Goal: Task Accomplishment & Management: Manage account settings

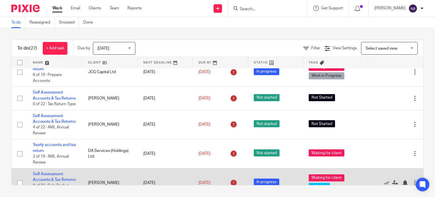
scroll to position [327, 0]
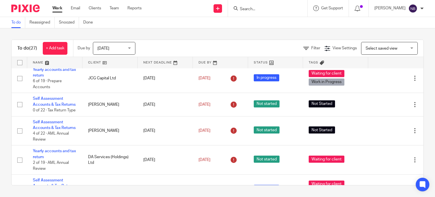
click at [7, 130] on div "To do (27) + Add task Due by [DATE] [DATE] [DATE] [DATE] This week Next week Th…" at bounding box center [217, 112] width 435 height 168
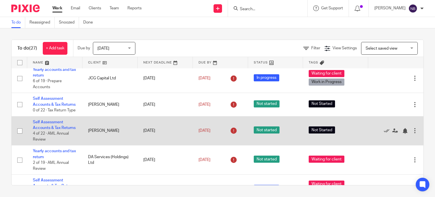
click at [51, 137] on td "Self Assessment Accounts & Tax Returns 4 of 22 · AML Annual Review" at bounding box center [54, 130] width 55 height 29
click at [50, 130] on link "Self Assessment Accounts & Tax Returns" at bounding box center [54, 125] width 43 height 10
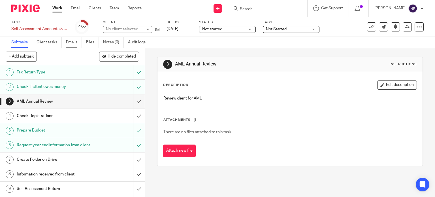
click at [70, 44] on link "Emails" at bounding box center [74, 42] width 16 height 11
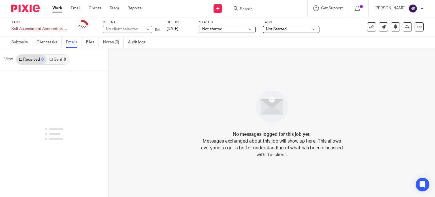
click at [58, 59] on link "Sent 0" at bounding box center [57, 59] width 22 height 9
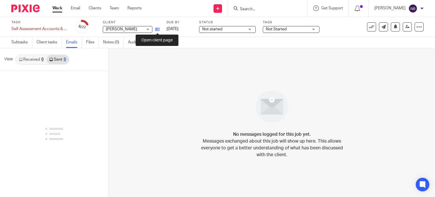
click at [156, 29] on icon at bounding box center [157, 29] width 4 height 4
click at [254, 5] on form at bounding box center [269, 8] width 60 height 7
click at [256, 8] on input "Search" at bounding box center [264, 9] width 51 height 5
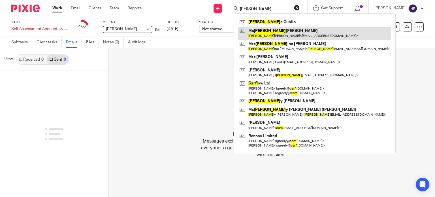
type input "carol"
click at [281, 35] on link at bounding box center [314, 33] width 153 height 13
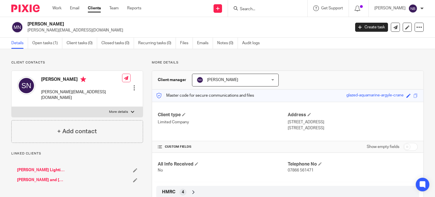
click at [196, 44] on ul "Details Open tasks (1) Client tasks (0) Closed tasks (0) Recurring tasks (0) Fi…" at bounding box center [139, 43] width 257 height 11
click at [198, 43] on link "Emails" at bounding box center [205, 43] width 16 height 11
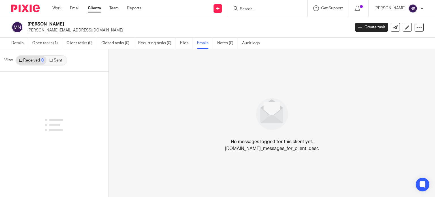
click at [57, 60] on link "Sent" at bounding box center [56, 60] width 20 height 9
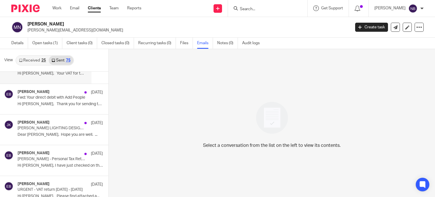
scroll to position [57, 0]
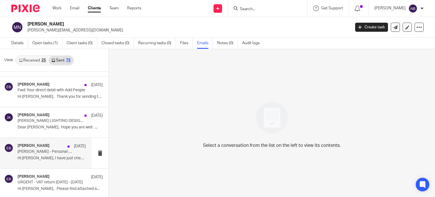
click at [54, 148] on div "[PERSON_NAME] [DATE]" at bounding box center [52, 146] width 68 height 6
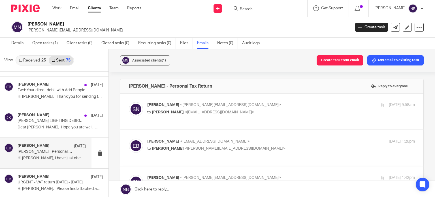
scroll to position [0, 0]
click at [233, 110] on p "to Emily Belcher <emilybelcher@probusinessuk.com>" at bounding box center [236, 112] width 179 height 6
checkbox input "true"
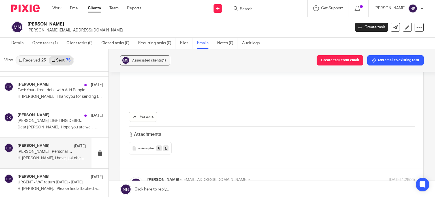
scroll to position [170, 0]
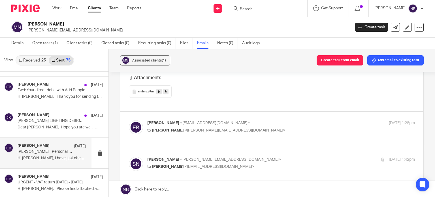
click at [228, 122] on span "<emilybelcher@probusinessuk.com>" at bounding box center [215, 123] width 70 height 4
checkbox input "true"
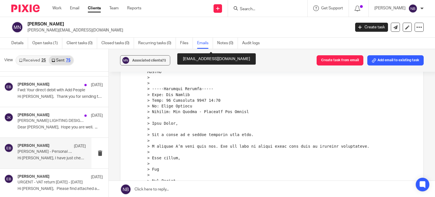
scroll to position [907, 0]
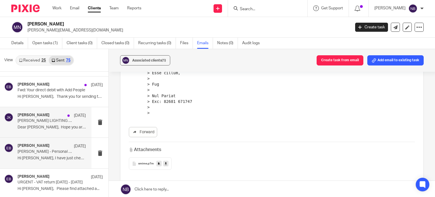
click at [56, 127] on p "Dear Sam, Hope you are well. ..." at bounding box center [52, 127] width 68 height 5
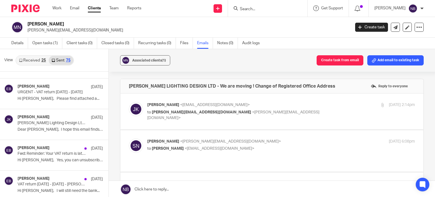
scroll to position [170, 0]
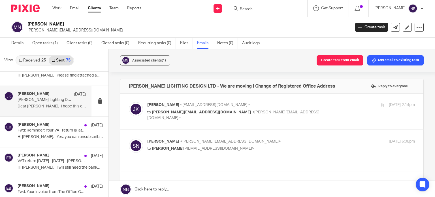
click at [53, 104] on p "Dear Sam, I hope this email finds you..." at bounding box center [52, 106] width 68 height 5
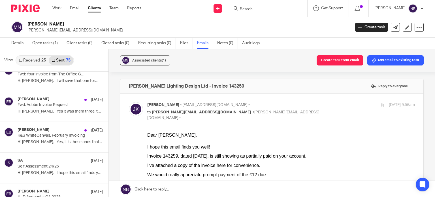
scroll to position [312, 0]
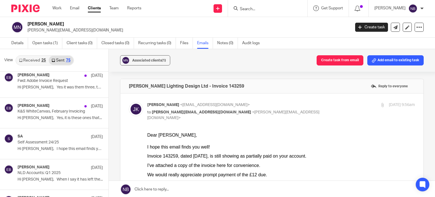
click at [62, 146] on p "Hi Sam, I hope this email finds you..." at bounding box center [60, 148] width 85 height 5
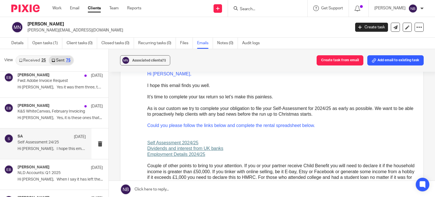
scroll to position [57, 0]
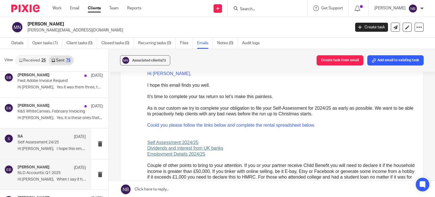
click at [43, 173] on p "NLD Accounts: Q1 2025" at bounding box center [45, 173] width 55 height 5
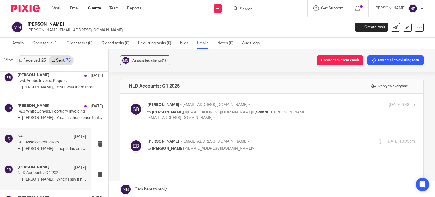
scroll to position [0, 0]
click at [43, 152] on div "SA 4 Jun Self Assessment 24/25 Hi Sam, I hope this email finds you..." at bounding box center [52, 143] width 68 height 19
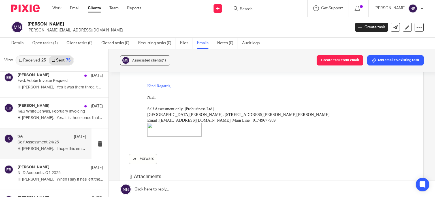
scroll to position [227, 0]
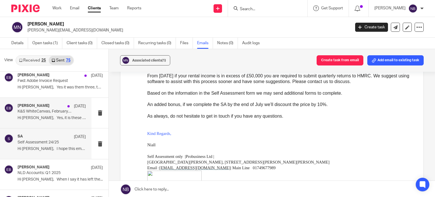
click at [40, 118] on p "Hi Sarah, Yes, it is these ones that..." at bounding box center [52, 118] width 68 height 5
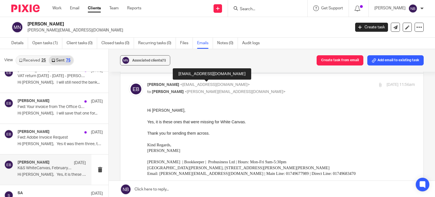
scroll to position [0, 0]
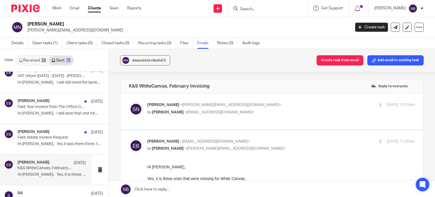
click at [181, 107] on p "Sam Neuman <sam@neumanlighting.com>" at bounding box center [236, 105] width 179 height 6
checkbox input "true"
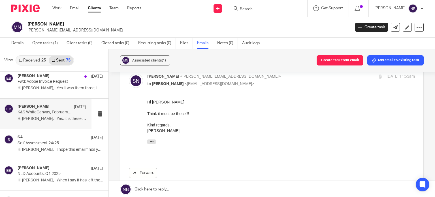
scroll to position [312, 0]
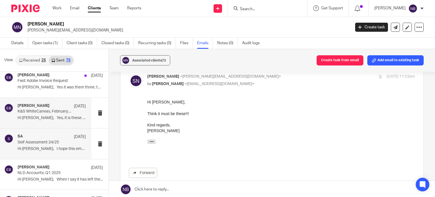
click at [49, 146] on p "Hi Sam, I hope this email finds you..." at bounding box center [52, 148] width 68 height 5
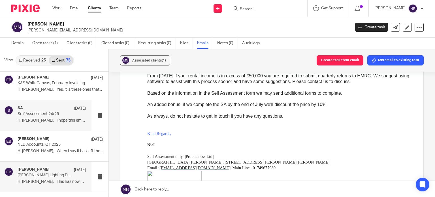
scroll to position [397, 0]
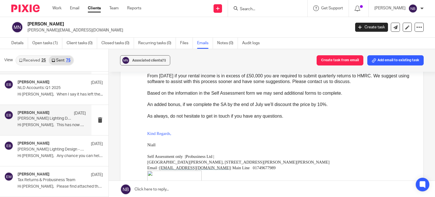
click at [54, 126] on p "Hi Sam, This has now been submitted to..." at bounding box center [52, 125] width 68 height 5
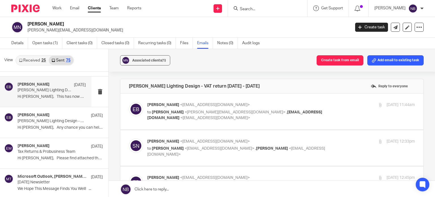
scroll to position [453, 0]
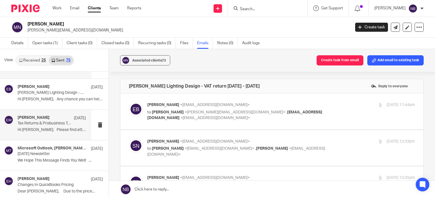
click at [58, 129] on p "Hi Sam, Please find attached the Tax..." at bounding box center [52, 130] width 68 height 5
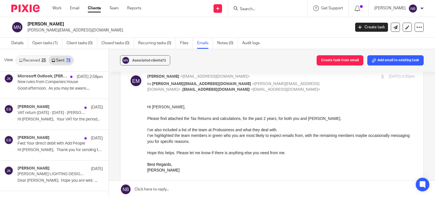
scroll to position [0, 0]
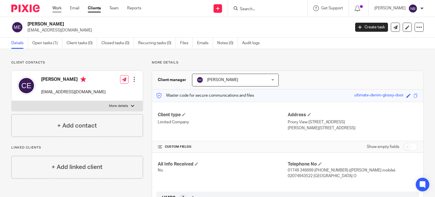
click at [56, 9] on link "Work" at bounding box center [56, 8] width 9 height 6
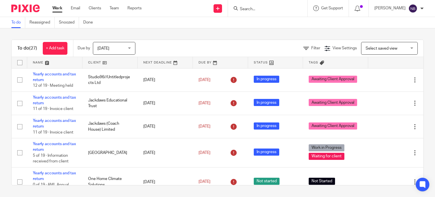
click at [203, 34] on div "To do (27) + Add task Due by [DATE] [DATE] [DATE] [DATE] This week Next week Th…" at bounding box center [217, 112] width 435 height 168
click at [177, 34] on div "To do (27) + Add task Due by [DATE] [DATE] [DATE] [DATE] This week Next week Th…" at bounding box center [217, 112] width 435 height 168
click at [375, 33] on div "To do (27) + Add task Due by [DATE] [DATE] [DATE] [DATE] This week Next week Th…" at bounding box center [217, 112] width 435 height 168
drag, startPoint x: 375, startPoint y: 33, endPoint x: 362, endPoint y: 30, distance: 13.6
click at [362, 30] on div "To do (27) + Add task Due by Today Today Today Tomorrow This week Next week Thi…" at bounding box center [217, 112] width 435 height 168
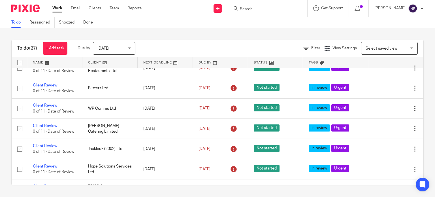
scroll to position [142, 0]
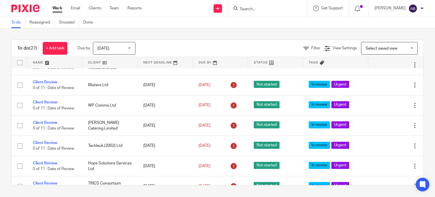
drag, startPoint x: 222, startPoint y: 38, endPoint x: 216, endPoint y: 36, distance: 6.7
click at [216, 36] on div "To do (27) + Add task Due by Today Today Today Tomorrow This week Next week Thi…" at bounding box center [217, 112] width 435 height 168
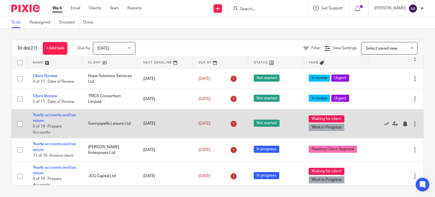
scroll to position [198, 0]
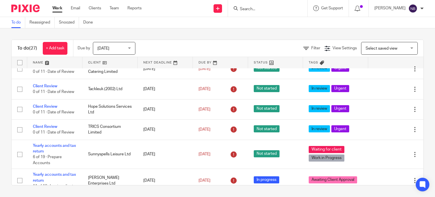
click at [245, 38] on div "To do (27) + Add task Due by Today Today Today Tomorrow This week Next week Thi…" at bounding box center [217, 112] width 435 height 168
drag, startPoint x: 245, startPoint y: 38, endPoint x: 233, endPoint y: 36, distance: 12.4
click at [233, 36] on div "To do (27) + Add task Due by Today Today Today Tomorrow This week Next week Thi…" at bounding box center [217, 112] width 435 height 168
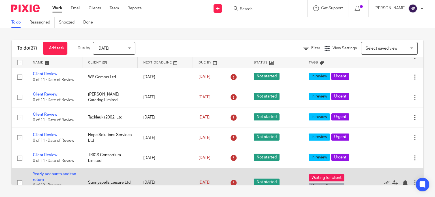
scroll to position [142, 0]
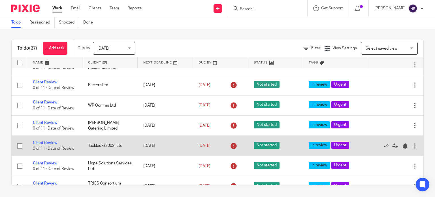
click at [145, 136] on td "21 Sep 2025" at bounding box center [165, 146] width 55 height 20
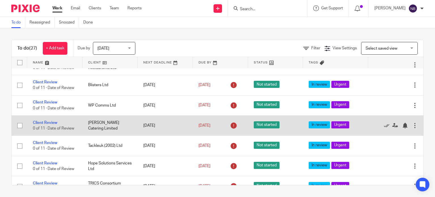
click at [144, 128] on td "21 Sep 2025" at bounding box center [165, 125] width 55 height 20
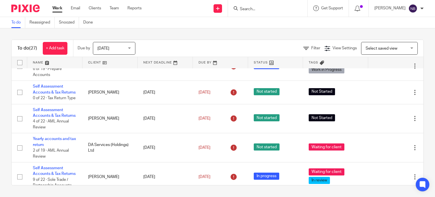
scroll to position [340, 0]
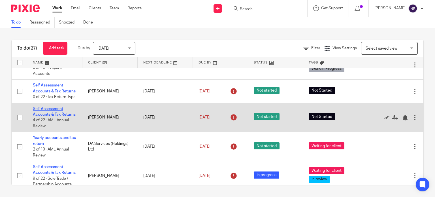
click at [45, 116] on link "Self Assessment Accounts & Tax Returns" at bounding box center [54, 112] width 43 height 10
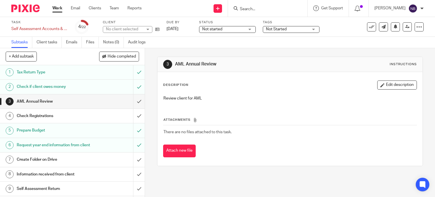
click at [303, 29] on span "Not Started" at bounding box center [287, 29] width 43 height 6
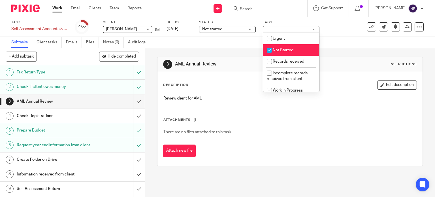
click at [281, 48] on span "Not Started" at bounding box center [283, 50] width 21 height 4
checkbox input "false"
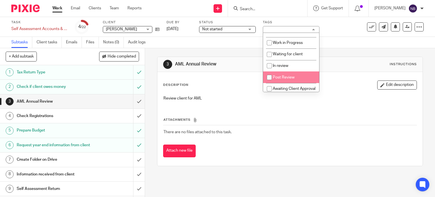
scroll to position [80, 0]
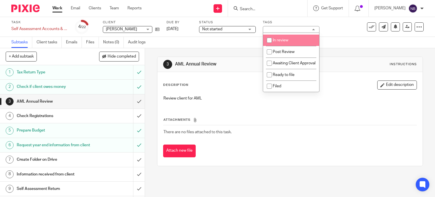
click at [279, 38] on span "In review" at bounding box center [281, 40] width 16 height 4
checkbox input "true"
click at [229, 30] on span "Not started" at bounding box center [223, 29] width 43 height 6
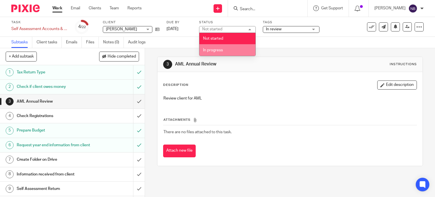
click at [210, 54] on li "In progress" at bounding box center [227, 50] width 56 height 12
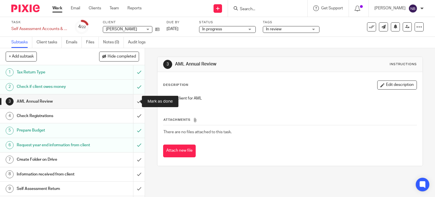
click at [134, 103] on input "submit" at bounding box center [72, 101] width 145 height 14
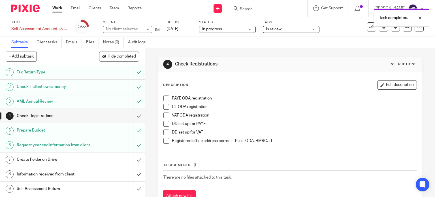
click at [134, 116] on input "submit" at bounding box center [72, 116] width 145 height 14
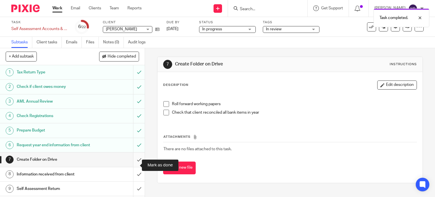
click at [131, 166] on input "submit" at bounding box center [72, 159] width 145 height 14
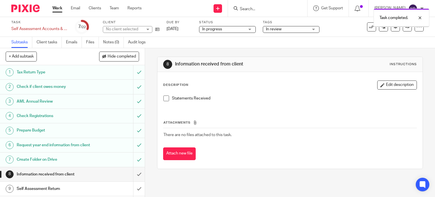
click at [133, 180] on input "submit" at bounding box center [72, 174] width 145 height 14
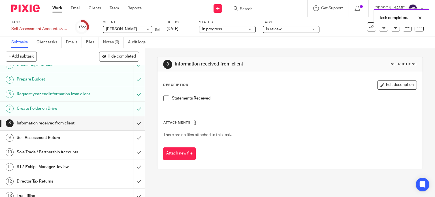
scroll to position [57, 0]
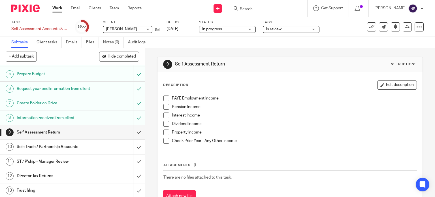
scroll to position [57, 0]
click at [165, 97] on span at bounding box center [166, 98] width 6 height 6
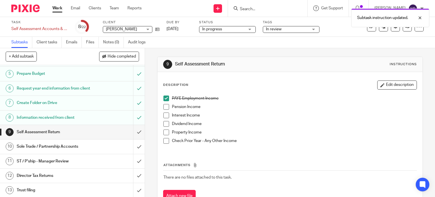
click at [164, 122] on span at bounding box center [166, 124] width 6 height 6
click at [165, 116] on span at bounding box center [166, 115] width 6 height 6
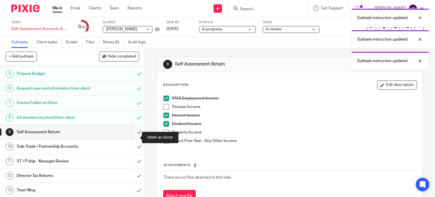
click at [135, 136] on input "submit" at bounding box center [72, 132] width 145 height 14
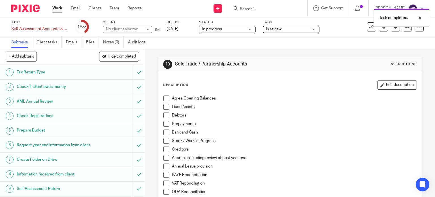
scroll to position [85, 0]
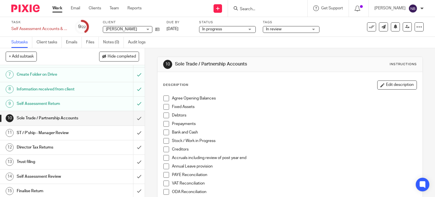
click at [251, 8] on div at bounding box center [267, 8] width 66 height 7
click at [257, 8] on input "Search" at bounding box center [264, 9] width 51 height 5
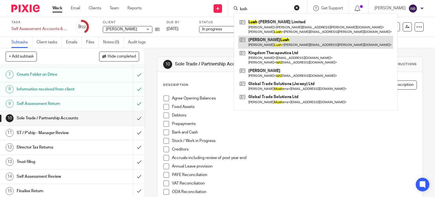
type input "lush"
click at [290, 43] on link at bounding box center [315, 42] width 155 height 13
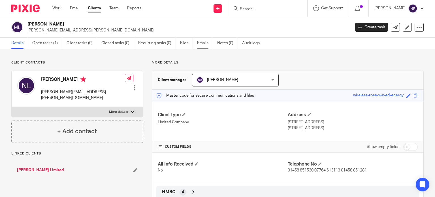
click at [203, 45] on link "Emails" at bounding box center [205, 43] width 16 height 11
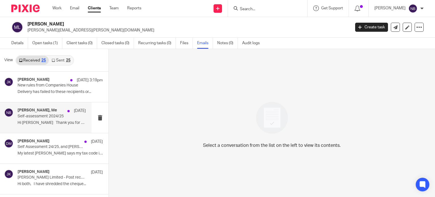
scroll to position [57, 0]
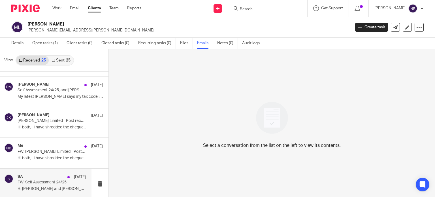
click at [40, 185] on div "SA 30 Jul FW: Self Assessment 24/25 Hi David and Nicola, I hope this email..." at bounding box center [52, 183] width 68 height 19
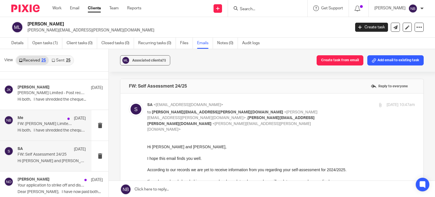
scroll to position [113, 0]
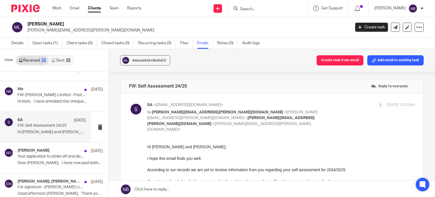
click at [50, 126] on p "FW: Self Assessment 24/25" at bounding box center [45, 125] width 55 height 5
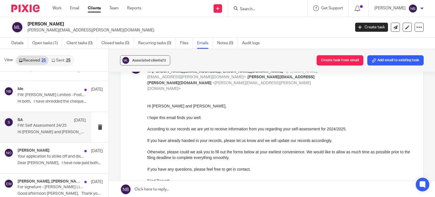
scroll to position [28, 0]
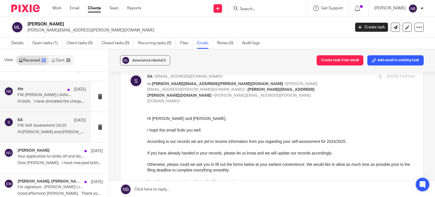
click at [45, 98] on div "Me 11 Aug FW: Lush-McCrum Limited - Post received 08.08.25 Hi both, I have shre…" at bounding box center [52, 96] width 68 height 19
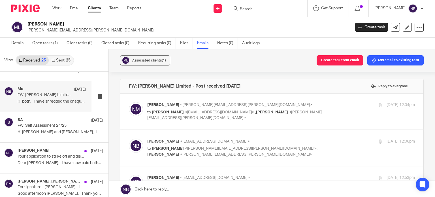
scroll to position [0, 0]
click at [189, 109] on div "Nicola McCrum <nicola@mccrum.org.uk> to Nas Bashir <nasbashir@probusinessuk.com…" at bounding box center [236, 111] width 179 height 19
checkbox input "true"
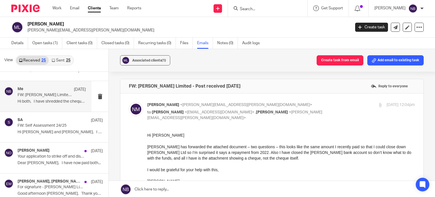
click at [214, 135] on p "Hi Nas" at bounding box center [281, 135] width 268 height 6
drag, startPoint x: 214, startPoint y: 135, endPoint x: 194, endPoint y: 135, distance: 19.6
click at [194, 135] on p "Hi Nas" at bounding box center [281, 135] width 268 height 6
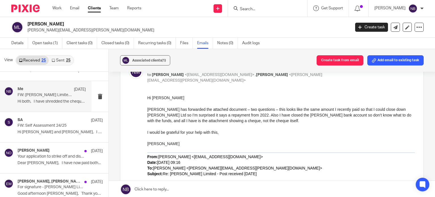
scroll to position [28, 0]
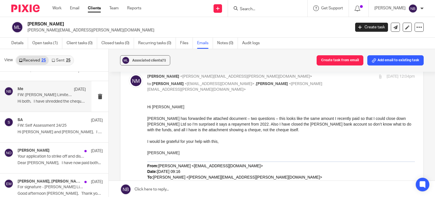
click at [304, 134] on p at bounding box center [281, 135] width 268 height 6
click at [289, 130] on p "Johanne has forwarded the attached document – two questions – this looks like t…" at bounding box center [281, 123] width 268 height 17
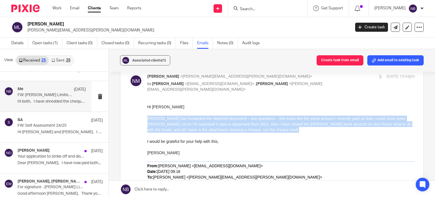
click at [289, 130] on p "Johanne has forwarded the attached document – two questions – this looks like t…" at bounding box center [281, 123] width 268 height 17
drag, startPoint x: 203, startPoint y: 124, endPoint x: 232, endPoint y: 128, distance: 29.5
click at [232, 128] on span "Johanne has forwarded the attached document – two questions – this looks like t…" at bounding box center [279, 124] width 264 height 16
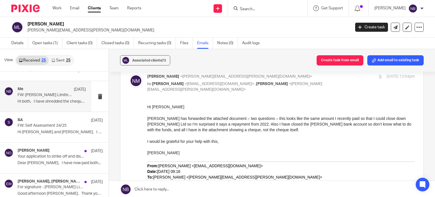
click at [282, 138] on p at bounding box center [281, 135] width 268 height 6
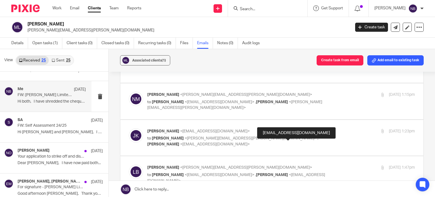
scroll to position [595, 0]
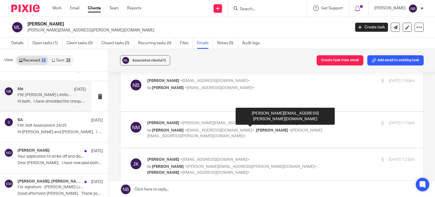
click at [260, 128] on span "David McCrum" at bounding box center [272, 130] width 32 height 4
checkbox input "true"
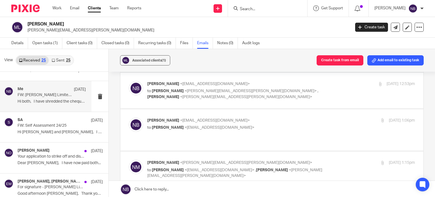
scroll to position [510, 0]
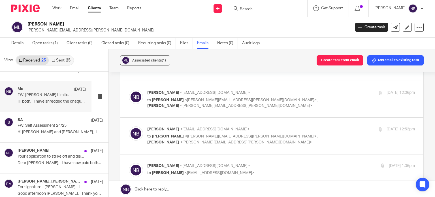
click at [225, 139] on p "to Nicola McCrum <nicola@mccrum.org.uk> , David McCrum <david@mccrum.org.uk>" at bounding box center [236, 139] width 179 height 12
checkbox input "true"
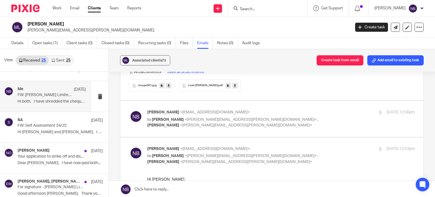
scroll to position [482, 0]
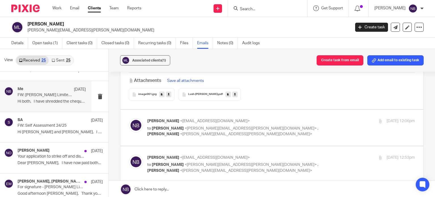
click at [228, 133] on div "Nas Bashir <nasbashir@probusinessuk.com> to Nicola McCrum <nicola@mccrum.org.uk…" at bounding box center [272, 127] width 286 height 19
click at [230, 123] on p "Nas Bashir <nasbashir@probusinessuk.com>" at bounding box center [236, 121] width 179 height 6
checkbox input "true"
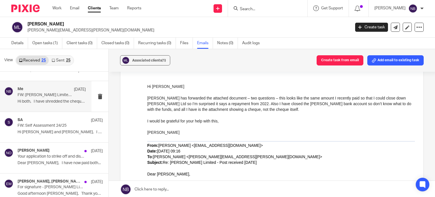
scroll to position [0, 0]
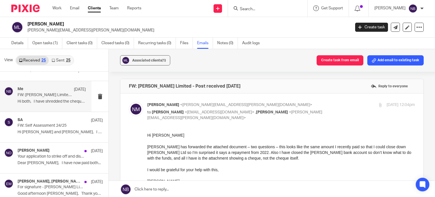
click at [265, 30] on p "[PERSON_NAME][EMAIL_ADDRESS][PERSON_NAME][DOMAIN_NAME]" at bounding box center [186, 30] width 319 height 6
drag, startPoint x: 265, startPoint y: 30, endPoint x: 248, endPoint y: 27, distance: 17.4
click at [248, 27] on h2 "[PERSON_NAME]" at bounding box center [155, 24] width 256 height 6
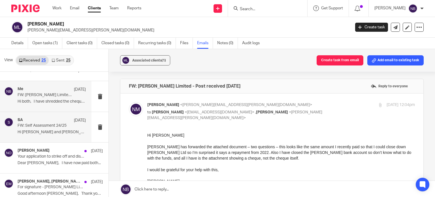
scroll to position [57, 0]
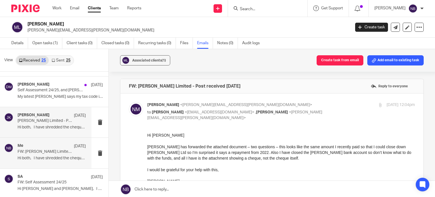
click at [40, 118] on div "Johanne Kassardjian 11 Aug" at bounding box center [52, 116] width 68 height 6
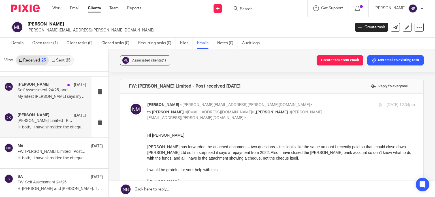
click at [46, 96] on p "My latest Aon payslip says my tax code is K337,..." at bounding box center [52, 96] width 68 height 5
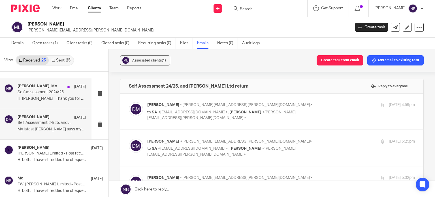
scroll to position [0, 0]
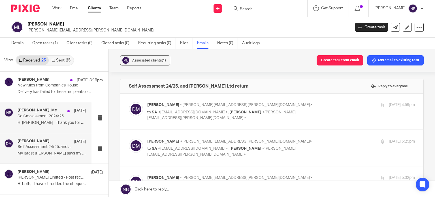
click at [41, 116] on p "Self-assessment 2024/25" at bounding box center [45, 116] width 55 height 5
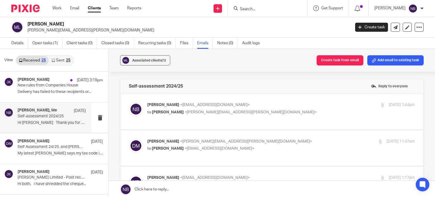
click at [197, 111] on span "<david@mccrum.org.uk>" at bounding box center [251, 112] width 132 height 4
checkbox input "true"
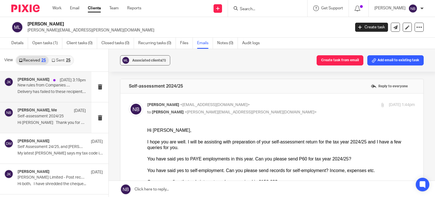
click at [40, 86] on p "New rules from Companies House" at bounding box center [45, 85] width 55 height 5
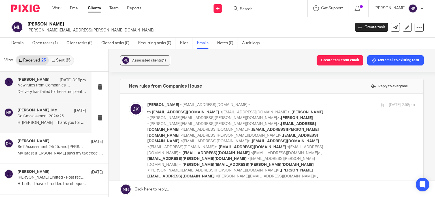
click at [41, 112] on h4 "David McCrum, Me" at bounding box center [37, 110] width 39 height 5
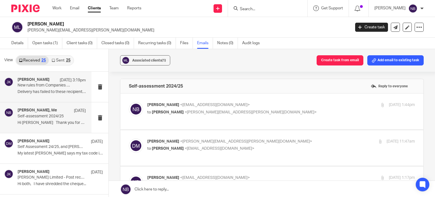
click at [43, 91] on p "Delivery has failed to these recipients or..." at bounding box center [52, 92] width 68 height 5
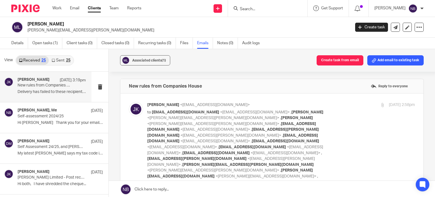
click at [215, 56] on div "Associated clients (1) Create task from email Add email to existing task" at bounding box center [272, 60] width 326 height 23
click at [273, 62] on div "Associated clients (1) Create task from email Add email to existing task" at bounding box center [272, 60] width 326 height 23
drag, startPoint x: 273, startPoint y: 62, endPoint x: 252, endPoint y: 60, distance: 21.3
click at [252, 60] on div "Associated clients (1) Create task from email Add email to existing task" at bounding box center [272, 60] width 326 height 23
click at [44, 45] on link "Open tasks (1)" at bounding box center [47, 43] width 30 height 11
